Goal: Check status: Check status

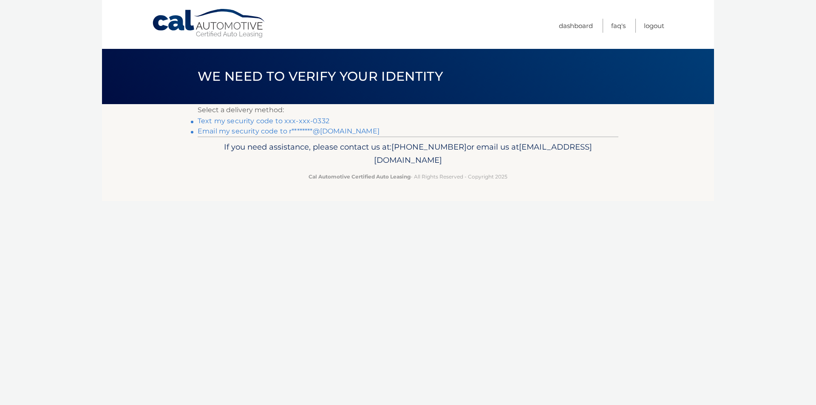
click at [304, 121] on link "Text my security code to xxx-xxx-0332" at bounding box center [264, 121] width 132 height 8
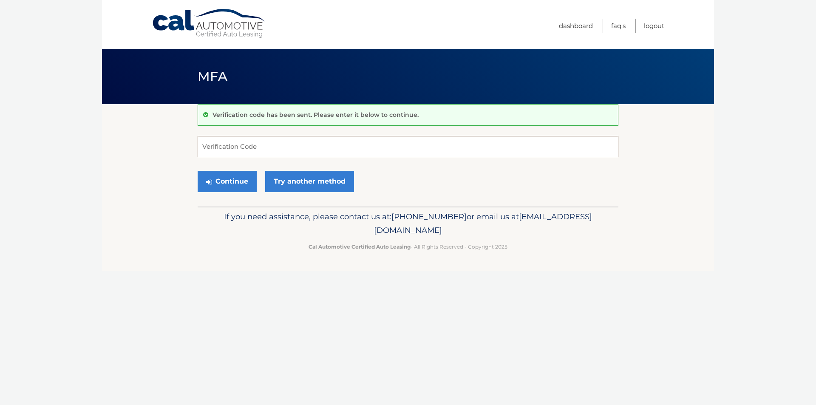
click at [242, 148] on input "Verification Code" at bounding box center [408, 146] width 421 height 21
type input "209867"
click at [218, 172] on button "Continue" at bounding box center [227, 181] width 59 height 21
click at [218, 176] on button "Continue" at bounding box center [227, 181] width 59 height 21
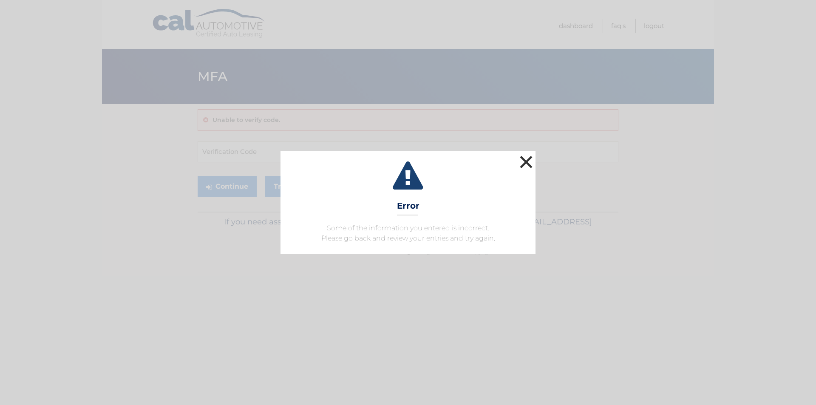
click at [529, 169] on button "×" at bounding box center [525, 161] width 17 height 17
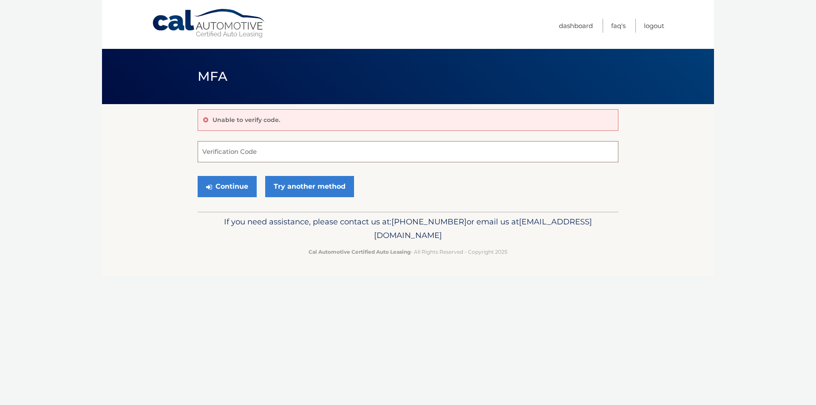
click at [305, 151] on input "Verification Code" at bounding box center [408, 151] width 421 height 21
type input "209867"
click at [239, 184] on button "Continue" at bounding box center [227, 186] width 59 height 21
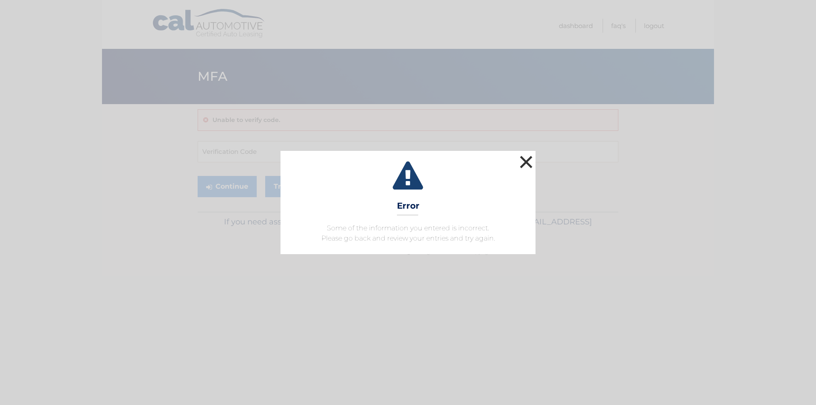
click at [523, 163] on button "×" at bounding box center [525, 161] width 17 height 17
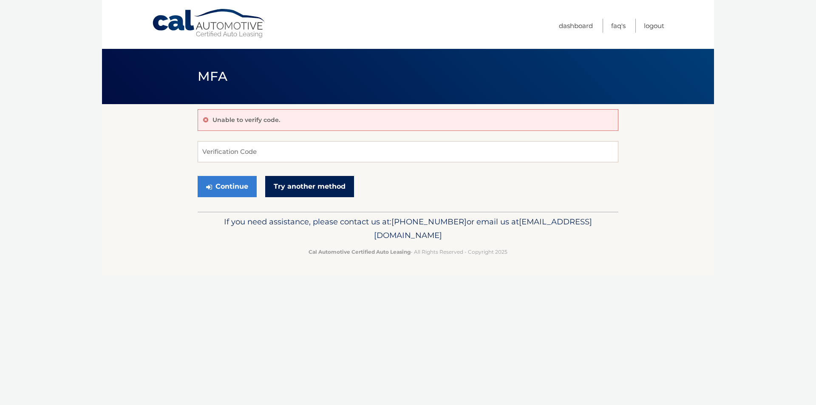
click at [335, 186] on link "Try another method" at bounding box center [309, 186] width 89 height 21
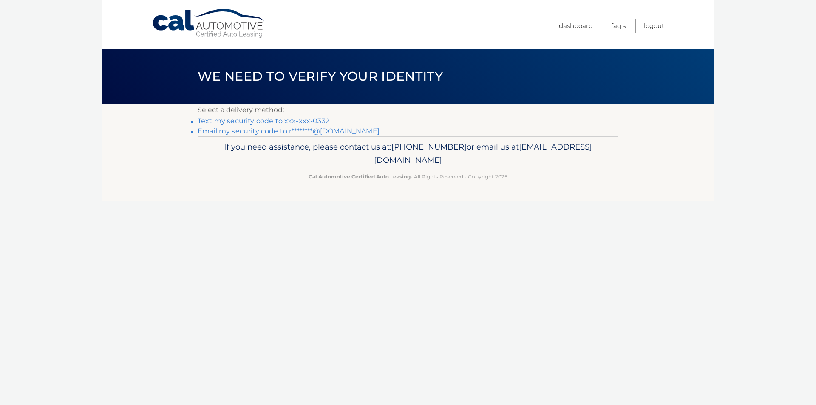
click at [304, 122] on link "Text my security code to xxx-xxx-0332" at bounding box center [264, 121] width 132 height 8
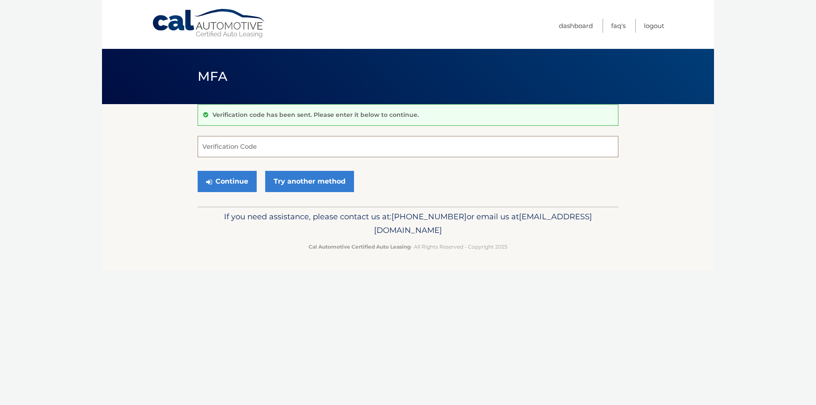
click at [274, 153] on input "Verification Code" at bounding box center [408, 146] width 421 height 21
type input "446312"
click at [229, 174] on button "Continue" at bounding box center [227, 181] width 59 height 21
click at [229, 178] on button "Continue" at bounding box center [227, 181] width 59 height 21
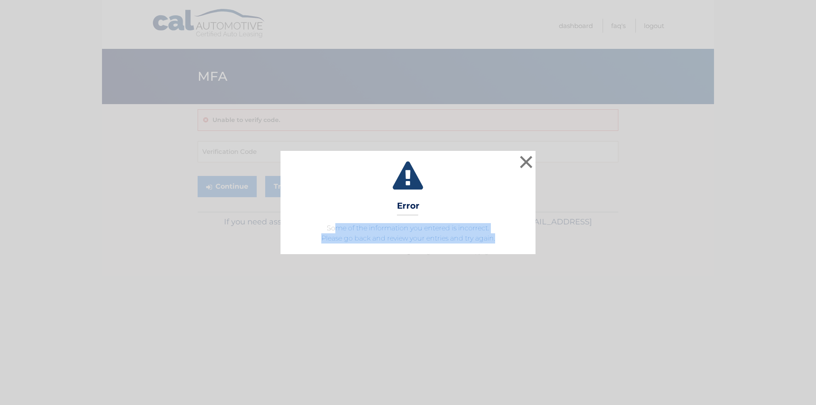
drag, startPoint x: 335, startPoint y: 226, endPoint x: 501, endPoint y: 240, distance: 166.6
click at [501, 240] on p "Some of the information you entered is incorrect. Please go back and review you…" at bounding box center [408, 233] width 234 height 20
click at [525, 156] on button "×" at bounding box center [525, 161] width 17 height 17
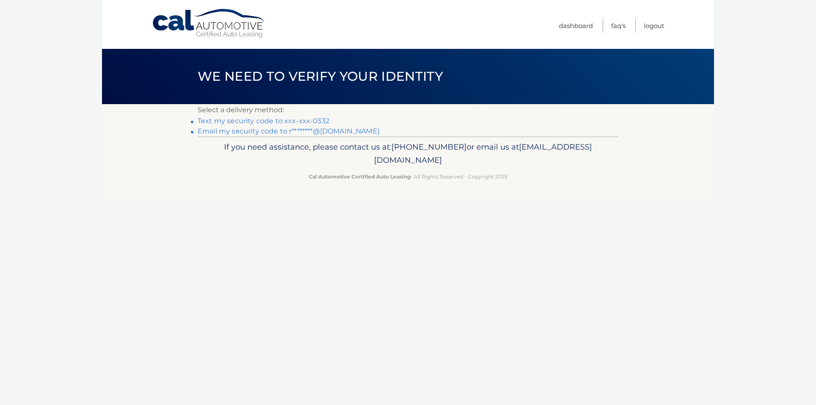
click at [311, 121] on link "Text my security code to xxx-xxx-0332" at bounding box center [264, 121] width 132 height 8
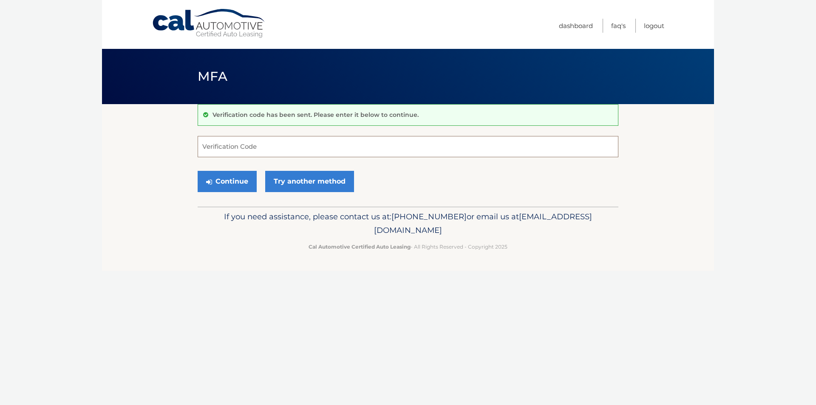
click at [258, 147] on input "Verification Code" at bounding box center [408, 146] width 421 height 21
type input "790022"
click at [245, 184] on button "Continue" at bounding box center [227, 181] width 59 height 21
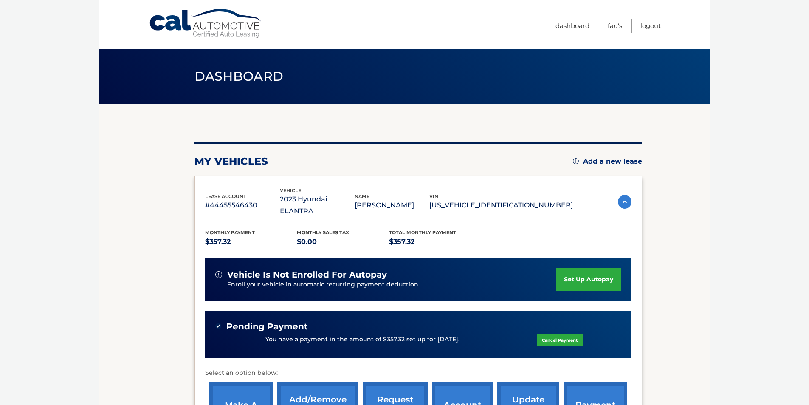
click at [254, 200] on p "#44455546430" at bounding box center [242, 205] width 75 height 12
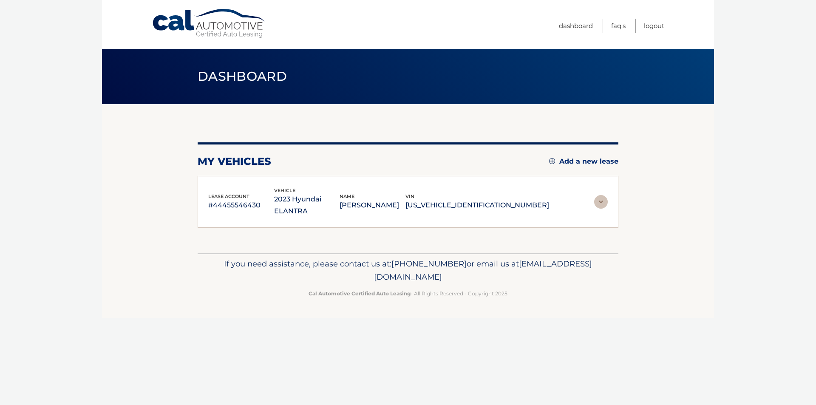
click at [254, 200] on p "#44455546430" at bounding box center [241, 205] width 66 height 12
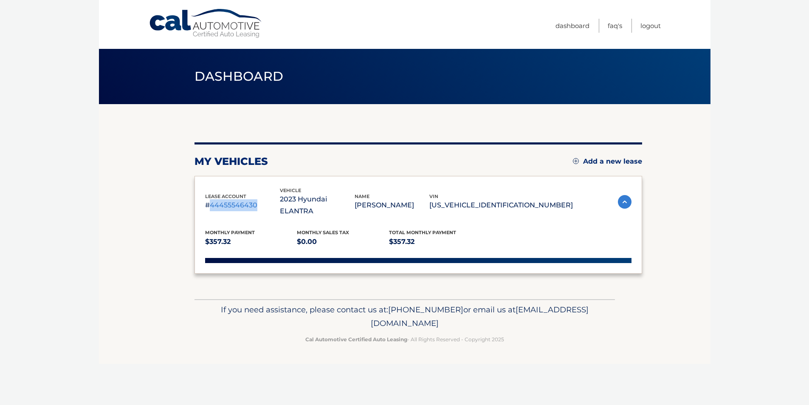
click at [254, 200] on p "#44455546430" at bounding box center [242, 205] width 75 height 12
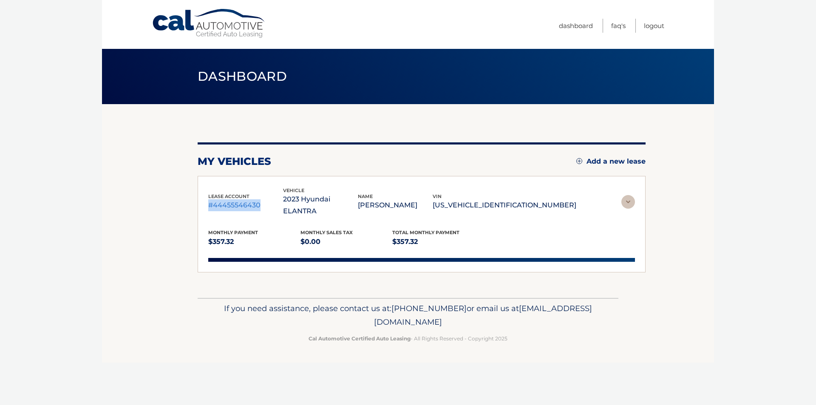
click at [254, 200] on p "#44455546430" at bounding box center [245, 205] width 75 height 12
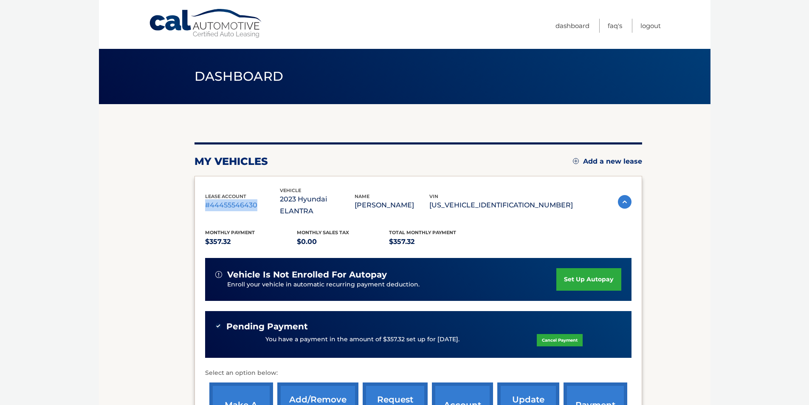
click at [254, 200] on p "#44455546430" at bounding box center [242, 205] width 75 height 12
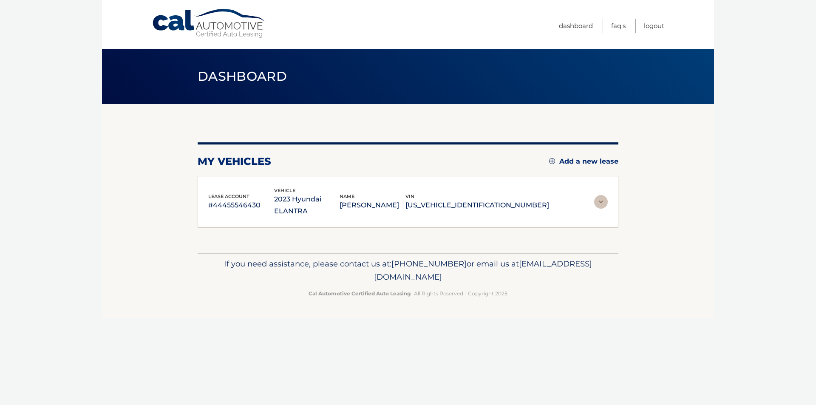
click at [241, 300] on footer "If you need assistance, please contact us at: 609-807-3200 or email us at Custo…" at bounding box center [408, 285] width 612 height 65
click at [243, 68] on h1 "Dashboard" at bounding box center [242, 76] width 108 height 23
click at [243, 74] on span "Dashboard" at bounding box center [242, 76] width 89 height 16
click at [339, 200] on p "2023 Hyundai ELANTRA" at bounding box center [307, 205] width 66 height 24
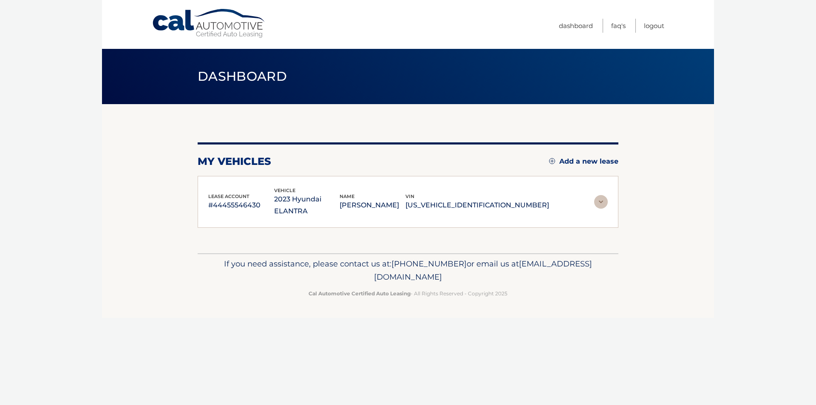
click at [339, 200] on p "2023 Hyundai ELANTRA" at bounding box center [307, 205] width 66 height 24
click at [331, 198] on p "2023 Hyundai ELANTRA" at bounding box center [307, 205] width 66 height 24
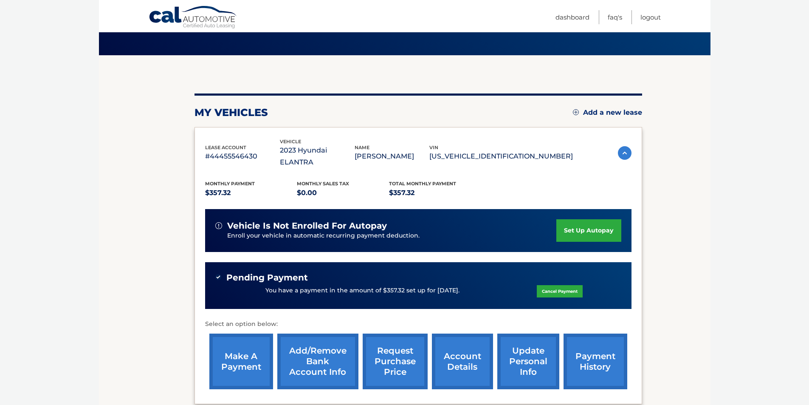
scroll to position [85, 0]
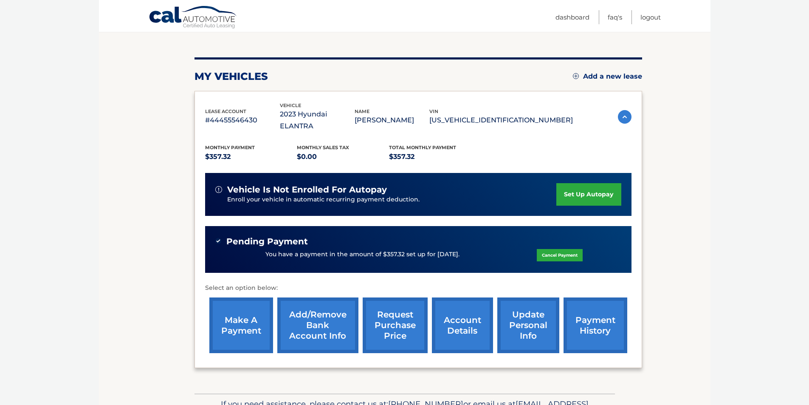
click at [593, 316] on link "payment history" at bounding box center [596, 325] width 64 height 56
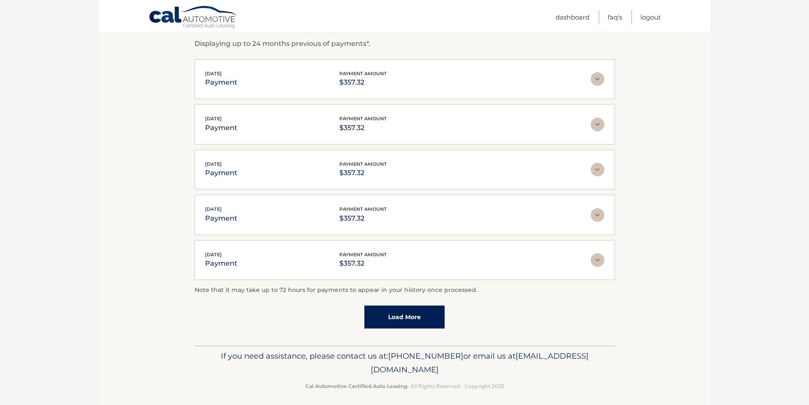
scroll to position [153, 0]
